Goal: Transaction & Acquisition: Purchase product/service

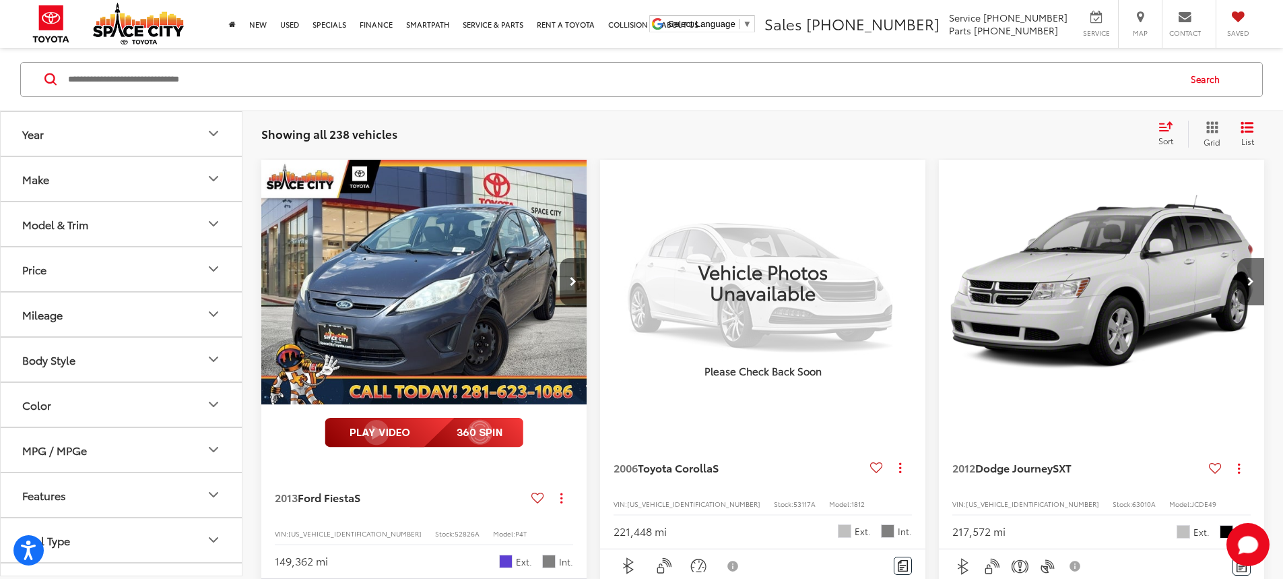
scroll to position [270, 0]
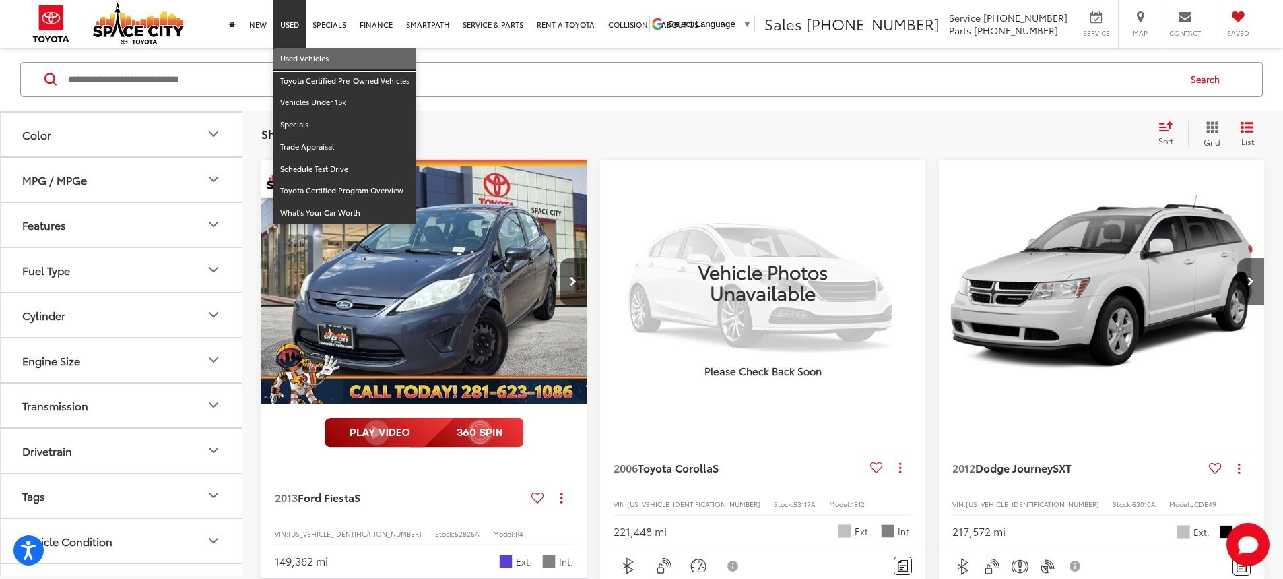
click at [298, 64] on link "Used Vehicles" at bounding box center [344, 59] width 143 height 22
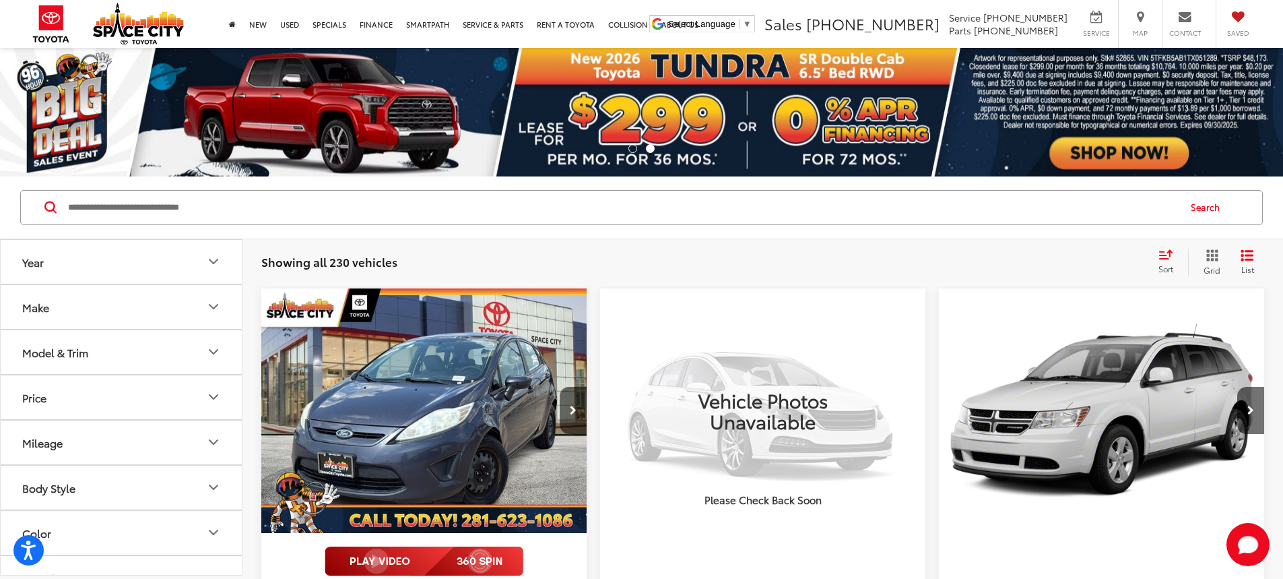
click at [189, 211] on input "Search by Make, Model, or Keyword" at bounding box center [622, 207] width 1111 height 32
type input "*****"
